Goal: Transaction & Acquisition: Purchase product/service

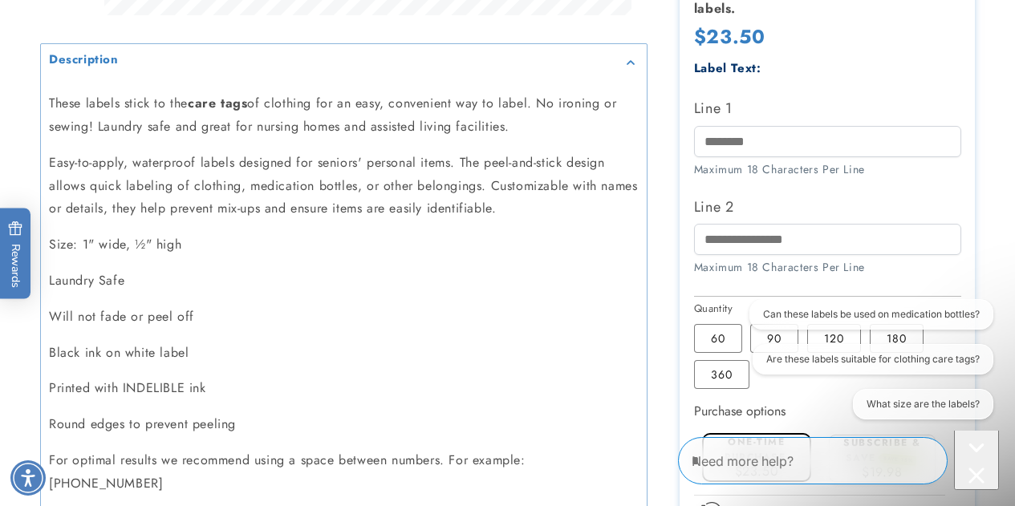
scroll to position [726, 0]
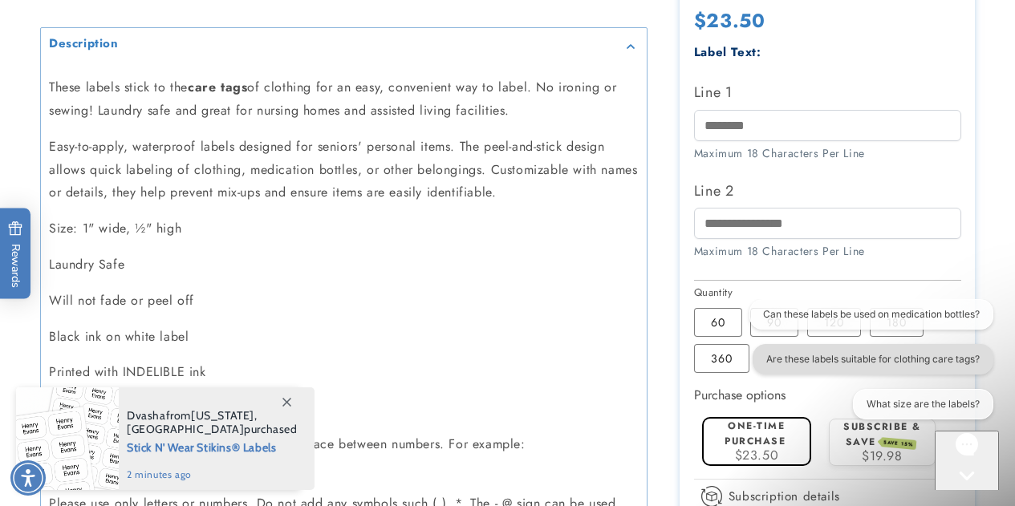
click at [896, 367] on button "Are these labels suitable for clothing care tags?" at bounding box center [872, 359] width 241 height 30
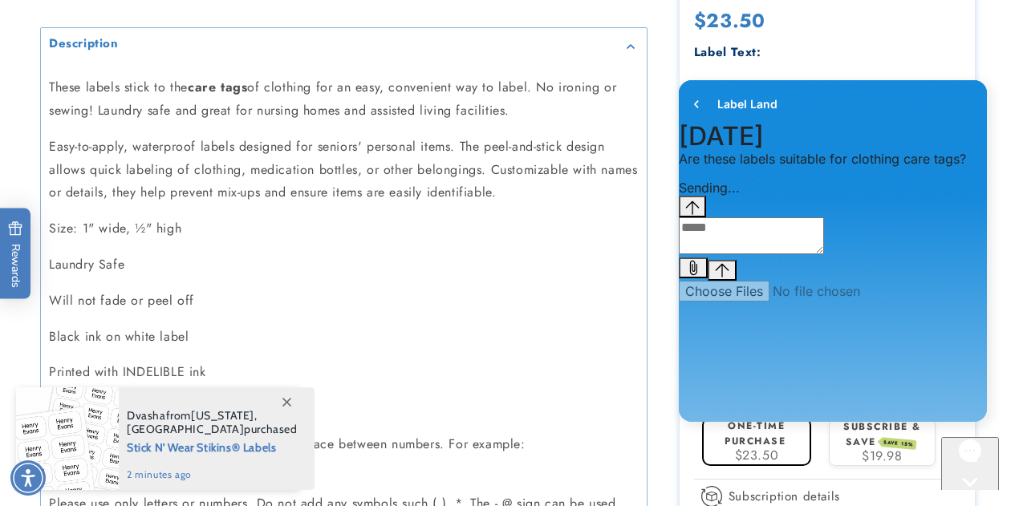
scroll to position [18, 0]
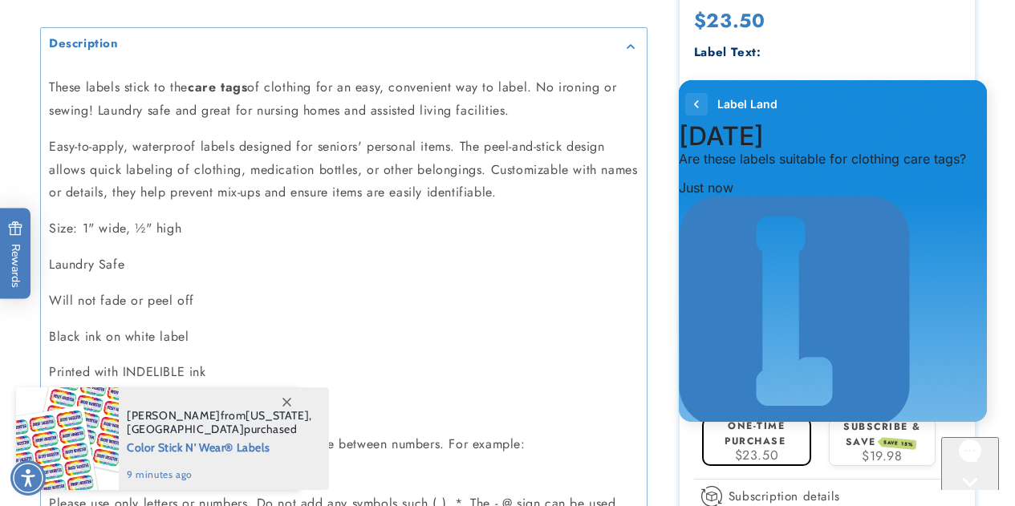
click at [696, 97] on icon "go to home page" at bounding box center [697, 104] width 16 height 19
